Goal: Information Seeking & Learning: Learn about a topic

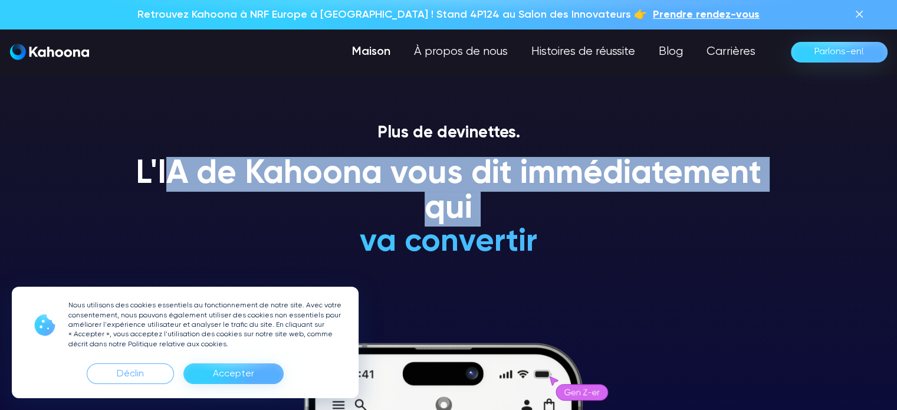
click at [588, 238] on div "L'IA de Kahoona vous dit immédiatement qui va convertir ne se convertira JAMAIS…" at bounding box center [449, 213] width 673 height 112
click at [589, 225] on h1 "est un client fidèle" at bounding box center [448, 207] width 503 height 35
drag, startPoint x: 597, startPoint y: 240, endPoint x: 136, endPoint y: 179, distance: 464.9
click at [136, 179] on div "L'IA de Kahoona vous dit immédiatement qui va convertir ne se convertira JAMAIS…" at bounding box center [449, 213] width 673 height 112
click at [136, 179] on font "L'IA de Kahoona vous dit immédiatement qui" at bounding box center [449, 192] width 626 height 68
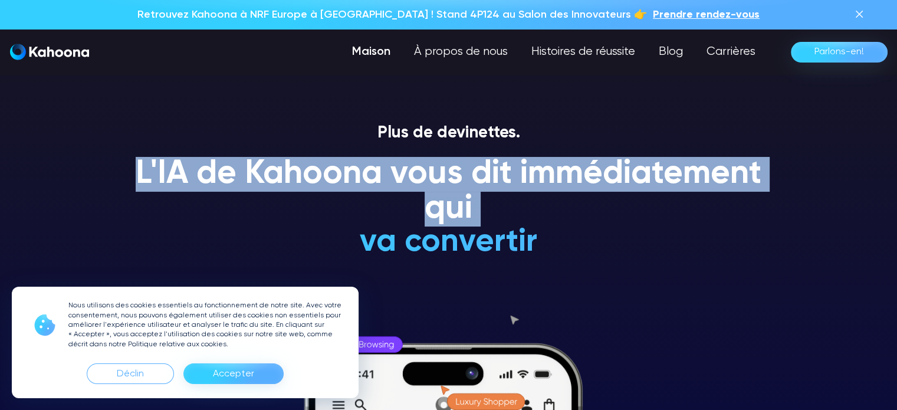
drag, startPoint x: 132, startPoint y: 177, endPoint x: 676, endPoint y: 238, distance: 547.5
click at [676, 238] on div "L'IA de Kahoona vous dit immédiatement qui va convertir ne se convertira JAMAIS…" at bounding box center [449, 213] width 673 height 112
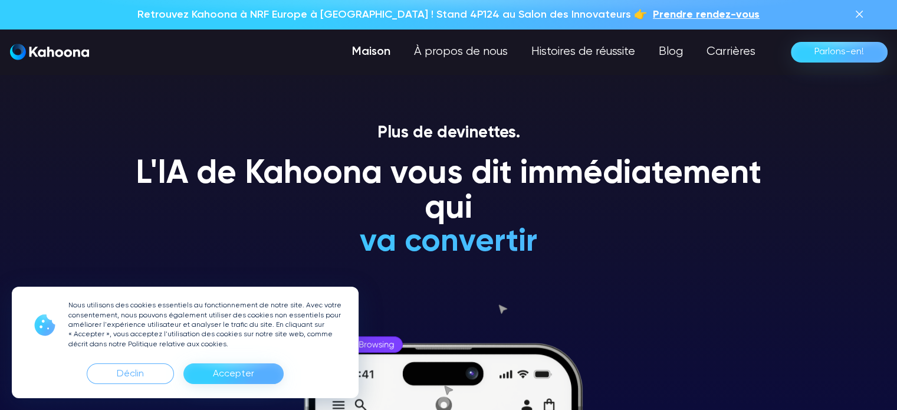
click at [228, 372] on font "Accepter" at bounding box center [233, 373] width 41 height 9
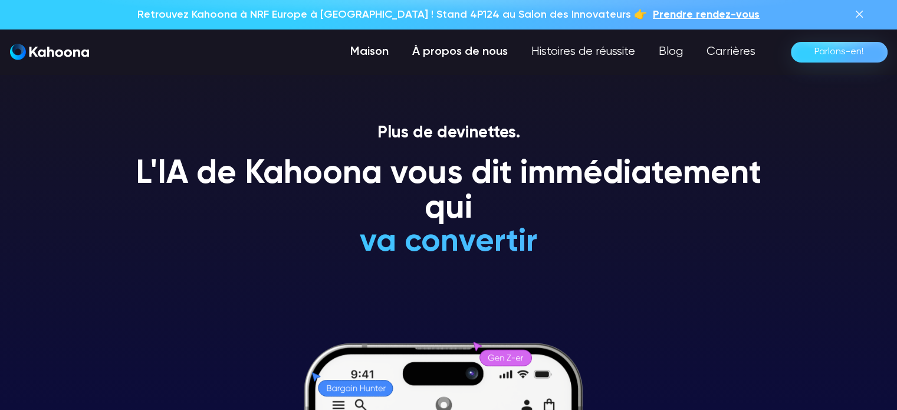
click at [437, 54] on font "À propos de nous" at bounding box center [460, 52] width 96 height 12
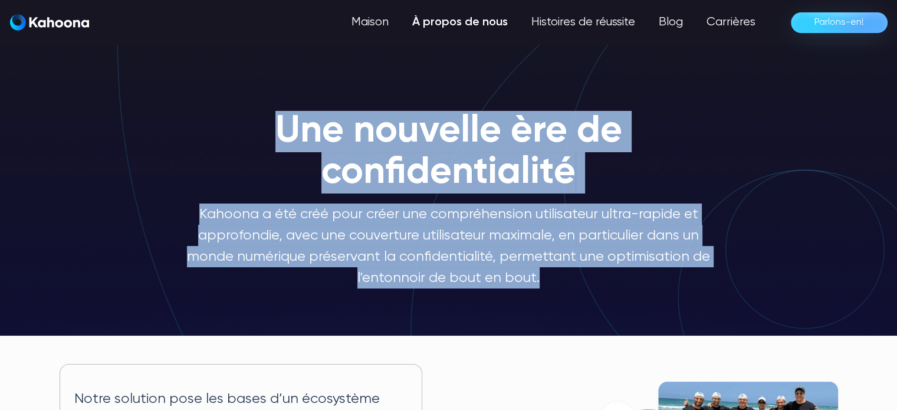
drag, startPoint x: 284, startPoint y: 134, endPoint x: 684, endPoint y: 284, distance: 427.4
click at [684, 284] on div "Une nouvelle ère de confidentialité Kahoona a été créé pour créer une compréhen…" at bounding box center [449, 187] width 529 height 201
click at [684, 284] on p "Kahoona a été créé pour créer une compréhension utilisateur ultra-rapide et app…" at bounding box center [449, 246] width 529 height 85
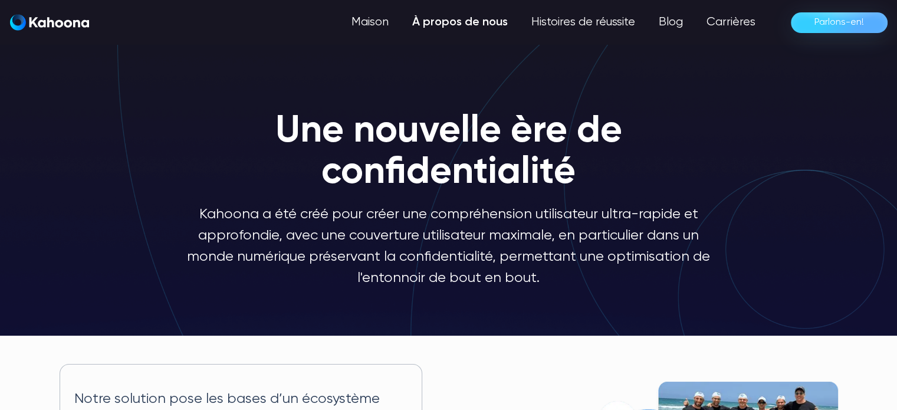
click at [497, 267] on p "Kahoona a été créé pour créer une compréhension utilisateur ultra-rapide et app…" at bounding box center [449, 246] width 529 height 85
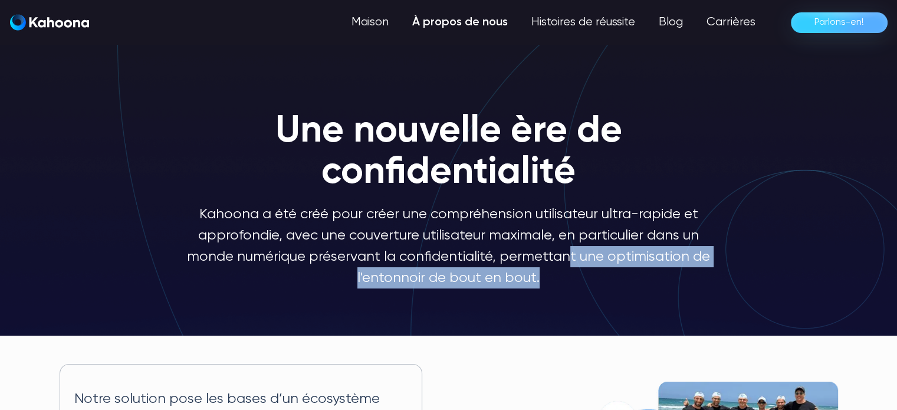
drag, startPoint x: 545, startPoint y: 278, endPoint x: 569, endPoint y: 263, distance: 27.8
click at [569, 263] on p "Kahoona a été créé pour créer une compréhension utilisateur ultra-rapide et app…" at bounding box center [449, 246] width 529 height 85
click at [569, 263] on font "Kahoona a été créé pour créer une compréhension utilisateur ultra-rapide et app…" at bounding box center [448, 246] width 523 height 78
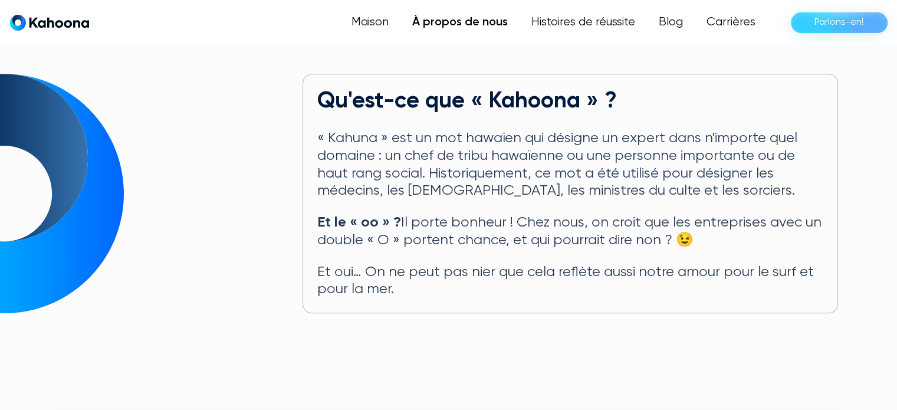
scroll to position [654, 0]
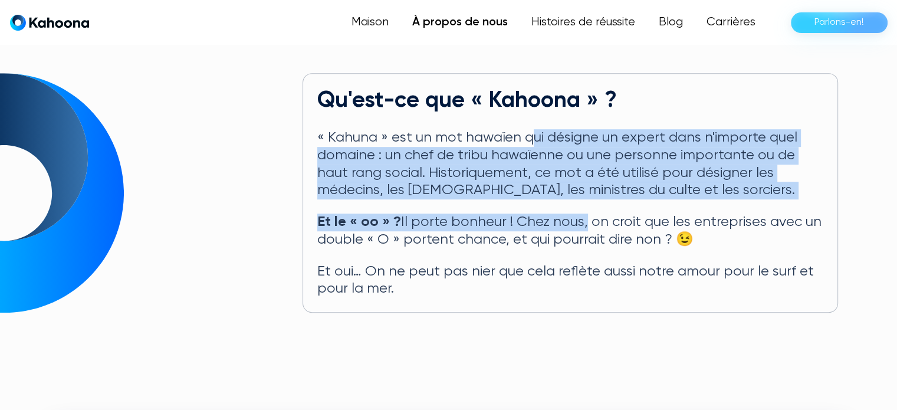
drag, startPoint x: 531, startPoint y: 145, endPoint x: 583, endPoint y: 214, distance: 85.9
click at [583, 214] on div "Qu'est-ce que « Kahoona » ? « Kahuna » est un mot hawaïen qui désigne un expert…" at bounding box center [571, 193] width 536 height 240
click at [583, 215] on font "Il porte bonheur ! Chez nous, on croit que les entreprises avec un double « O »…" at bounding box center [569, 231] width 504 height 32
click at [572, 160] on font "« Kahuna » est un mot hawaïen qui désigne un expert dans n'importe quel domaine…" at bounding box center [557, 163] width 480 height 67
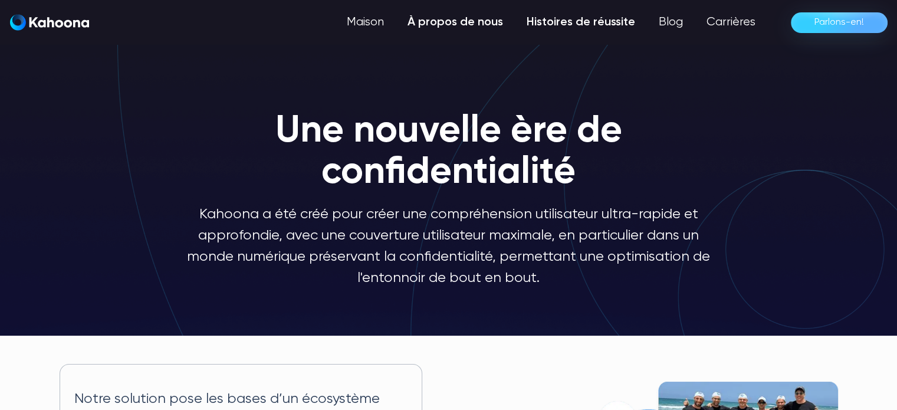
scroll to position [0, 0]
click at [367, 23] on font "Maison" at bounding box center [369, 23] width 38 height 12
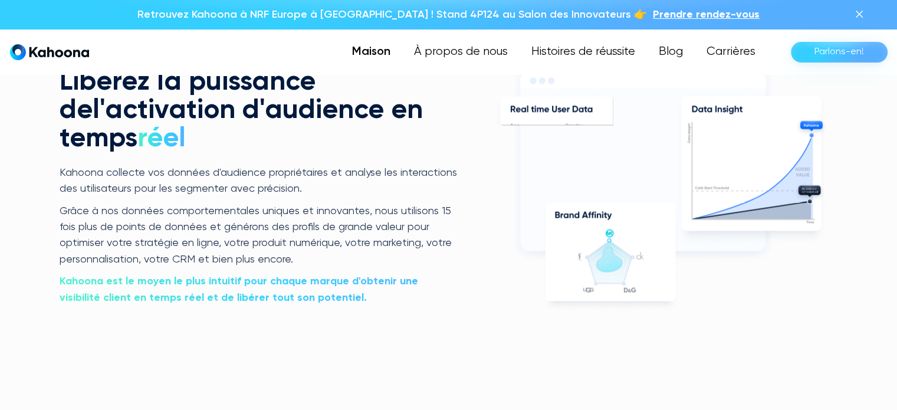
scroll to position [2438, 0]
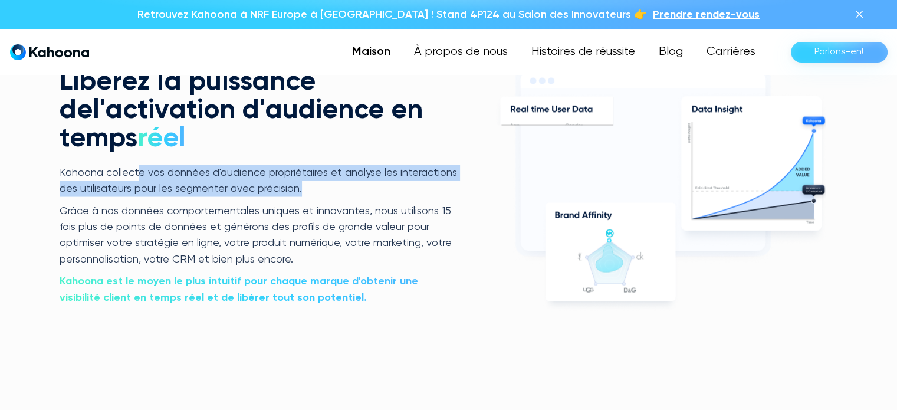
drag, startPoint x: 141, startPoint y: 174, endPoint x: 342, endPoint y: 186, distance: 201.6
click at [342, 186] on p "Kahoona collecte vos données d'audience propriétaires et analyse les interactio…" at bounding box center [259, 181] width 399 height 32
drag, startPoint x: 342, startPoint y: 186, endPoint x: 245, endPoint y: 166, distance: 98.7
click at [245, 166] on p "Kahoona collecte vos données d'audience propriétaires et analyse les interactio…" at bounding box center [259, 181] width 399 height 32
